Goal: Task Accomplishment & Management: Use online tool/utility

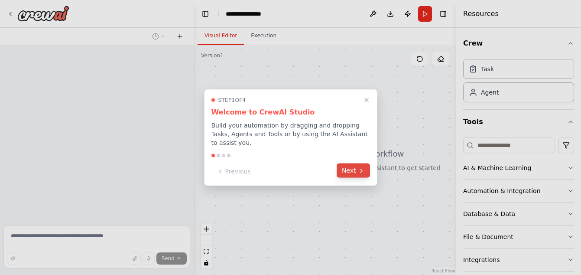
click at [348, 167] on button "Next" at bounding box center [353, 170] width 33 height 14
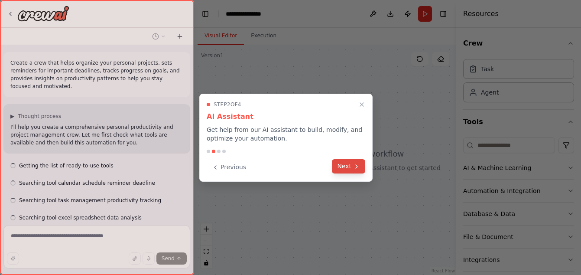
click at [345, 165] on button "Next" at bounding box center [348, 166] width 33 height 14
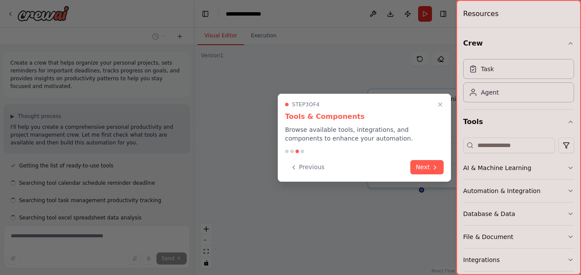
scroll to position [153, 0]
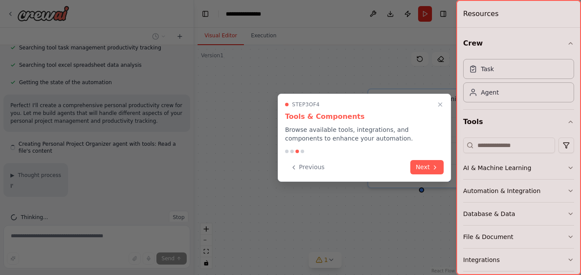
click at [345, 165] on div "Previous Next" at bounding box center [364, 167] width 159 height 14
click at [417, 166] on button "Next" at bounding box center [426, 166] width 33 height 14
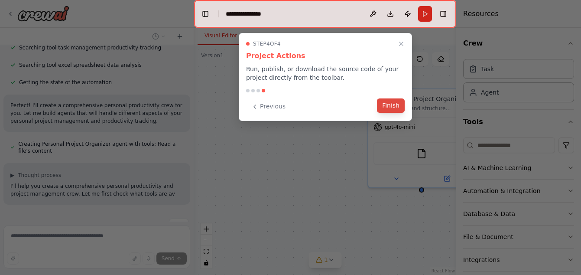
click at [393, 108] on button "Finish" at bounding box center [391, 105] width 28 height 14
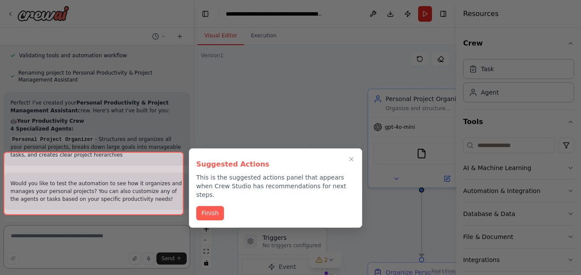
scroll to position [646, 0]
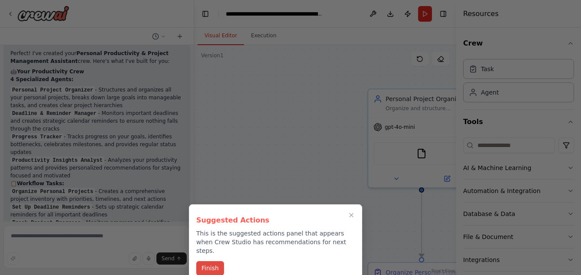
click at [211, 261] on button "Finish" at bounding box center [210, 268] width 28 height 14
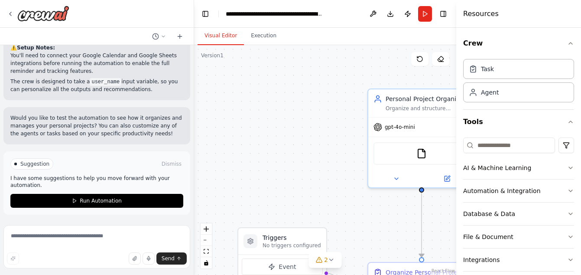
scroll to position [818, 0]
